Goal: Transaction & Acquisition: Purchase product/service

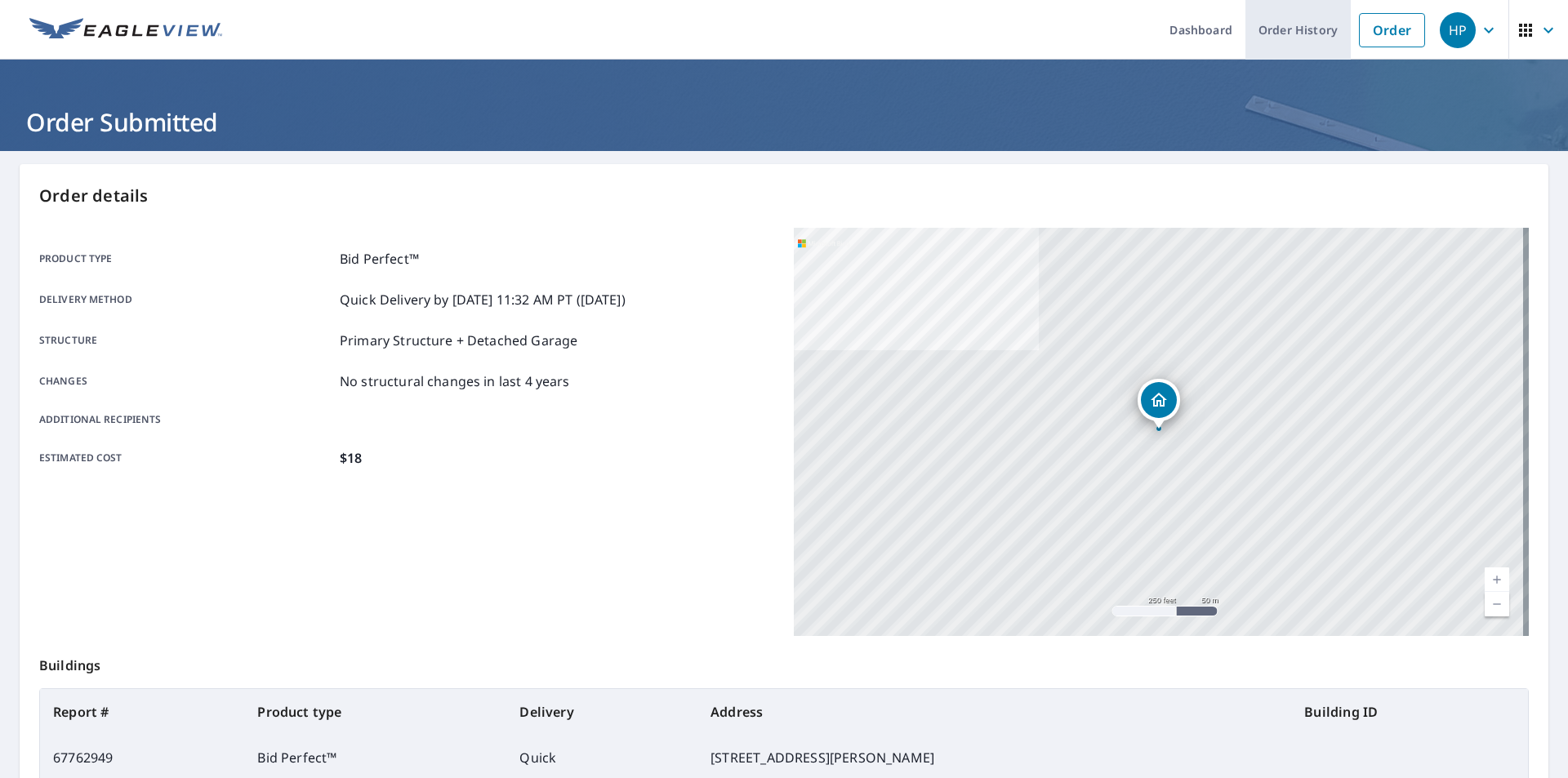
click at [1276, 36] on link "Order History" at bounding box center [1297, 30] width 106 height 59
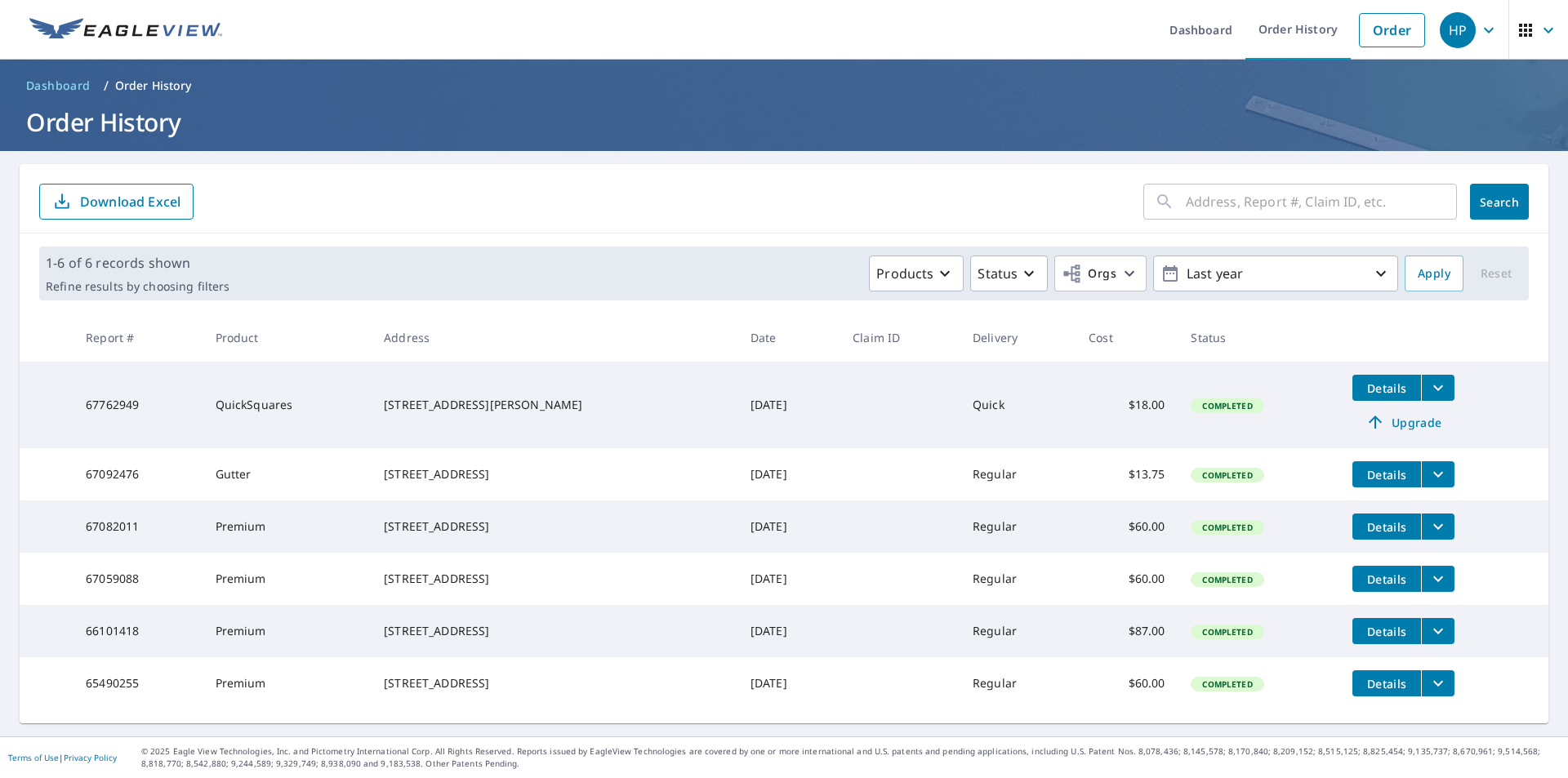
click at [1391, 426] on span "Upgrade" at bounding box center [1403, 423] width 83 height 20
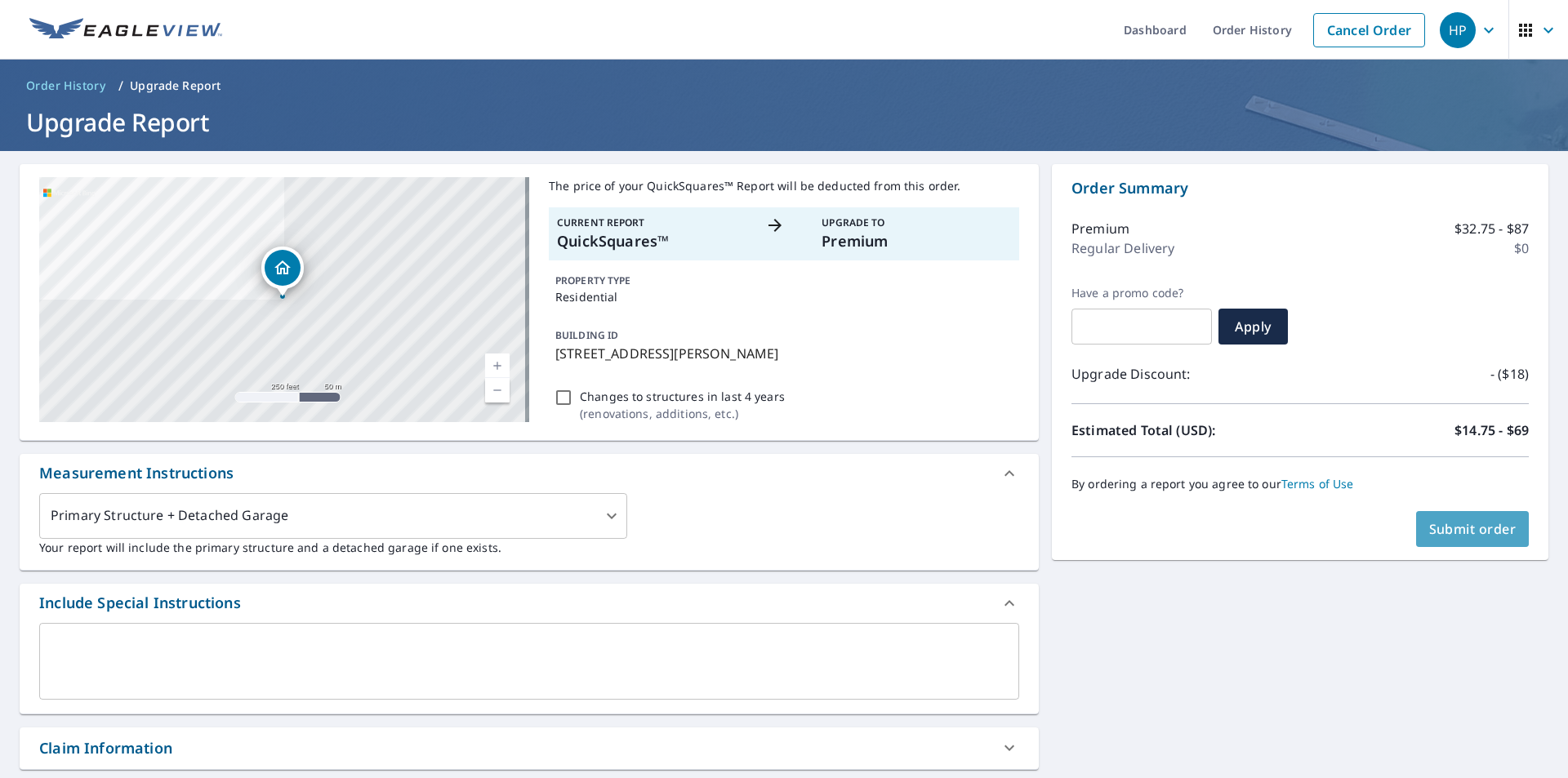
click at [1457, 535] on span "Submit order" at bounding box center [1472, 529] width 87 height 18
